Goal: Task Accomplishment & Management: Use online tool/utility

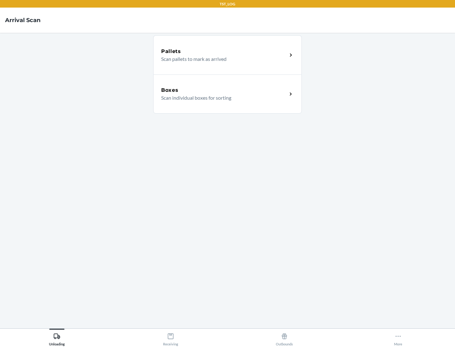
click at [224, 90] on div "Boxes" at bounding box center [224, 91] width 126 height 8
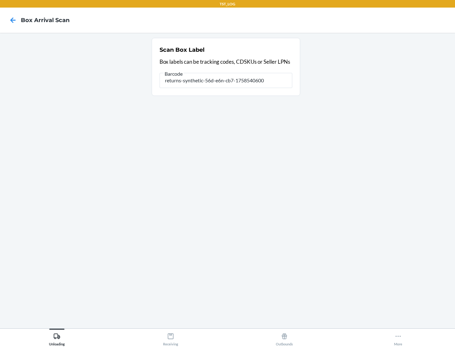
type input "returns-synthetic-56d-e6n-cb7-1758540600"
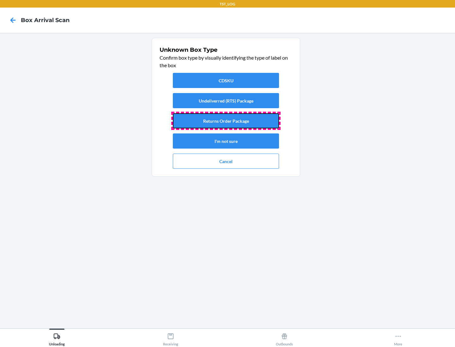
click at [226, 121] on button "Returns Order Package" at bounding box center [226, 120] width 106 height 15
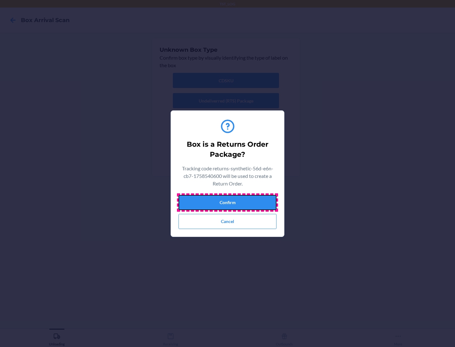
click at [227, 202] on button "Confirm" at bounding box center [227, 202] width 98 height 15
